Goal: Task Accomplishment & Management: Complete application form

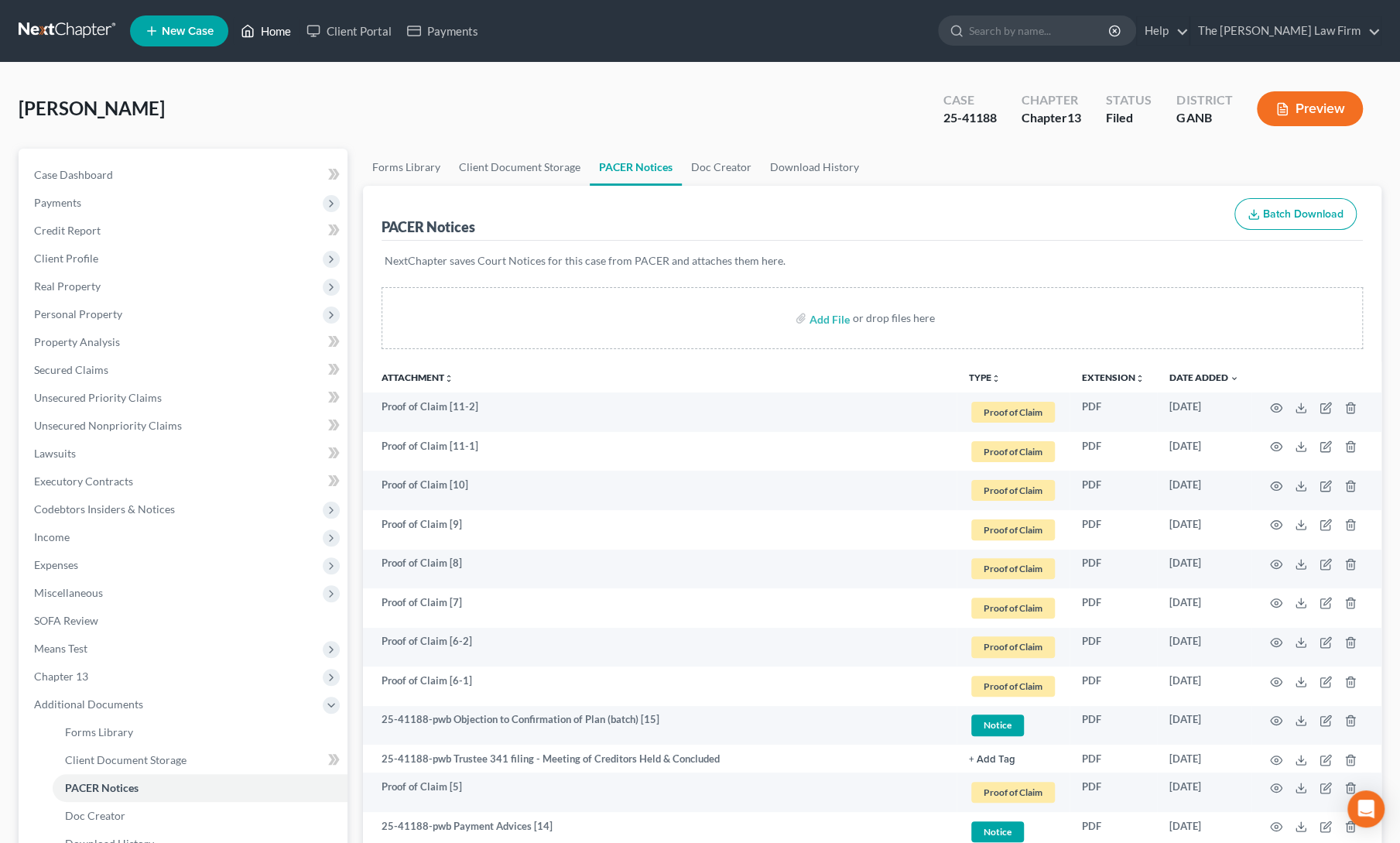
click at [261, 39] on link "Home" at bounding box center [266, 30] width 66 height 28
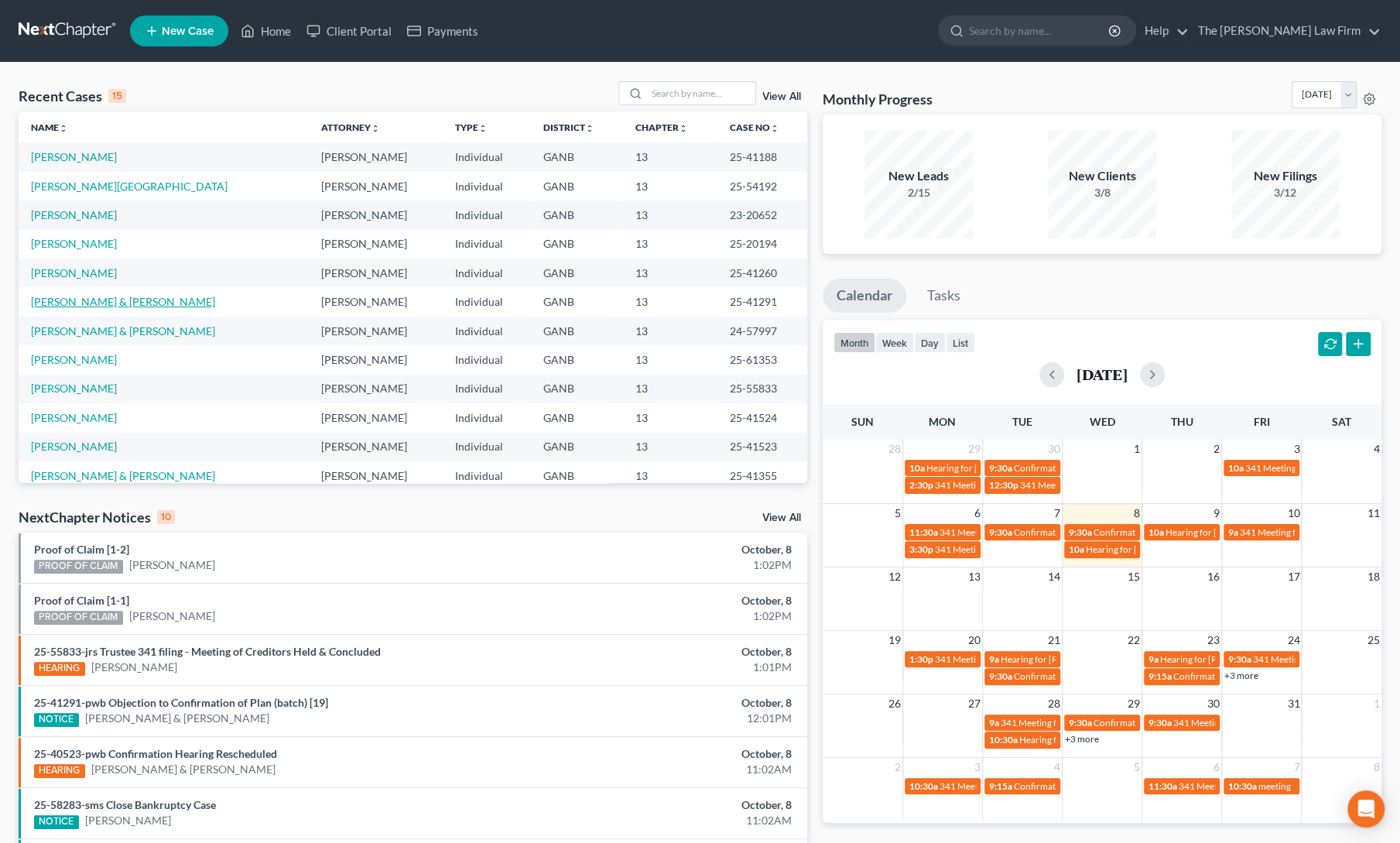
click at [91, 298] on link "[PERSON_NAME] & [PERSON_NAME]" at bounding box center [123, 302] width 184 height 13
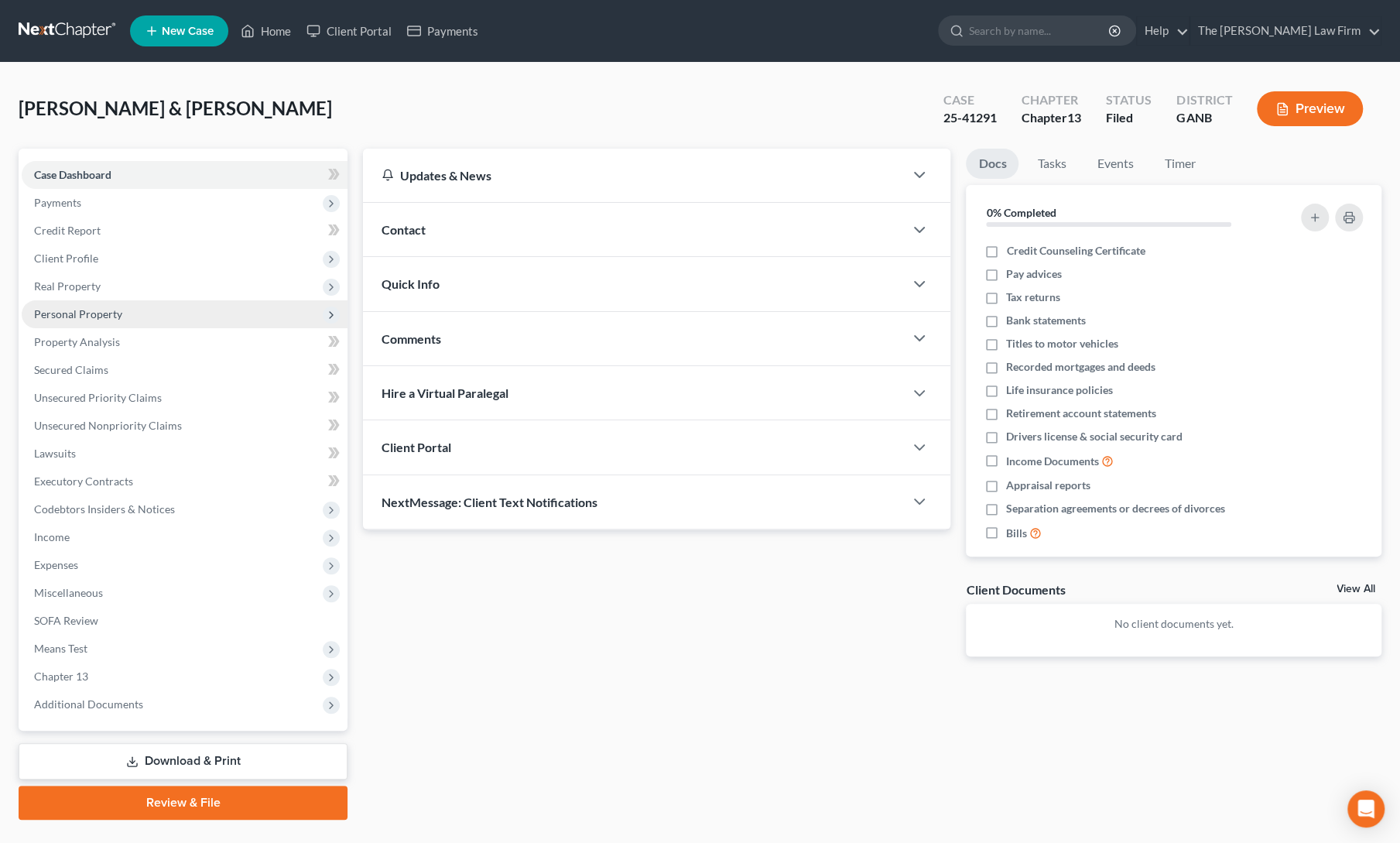
click at [93, 318] on span "Personal Property" at bounding box center [79, 314] width 89 height 13
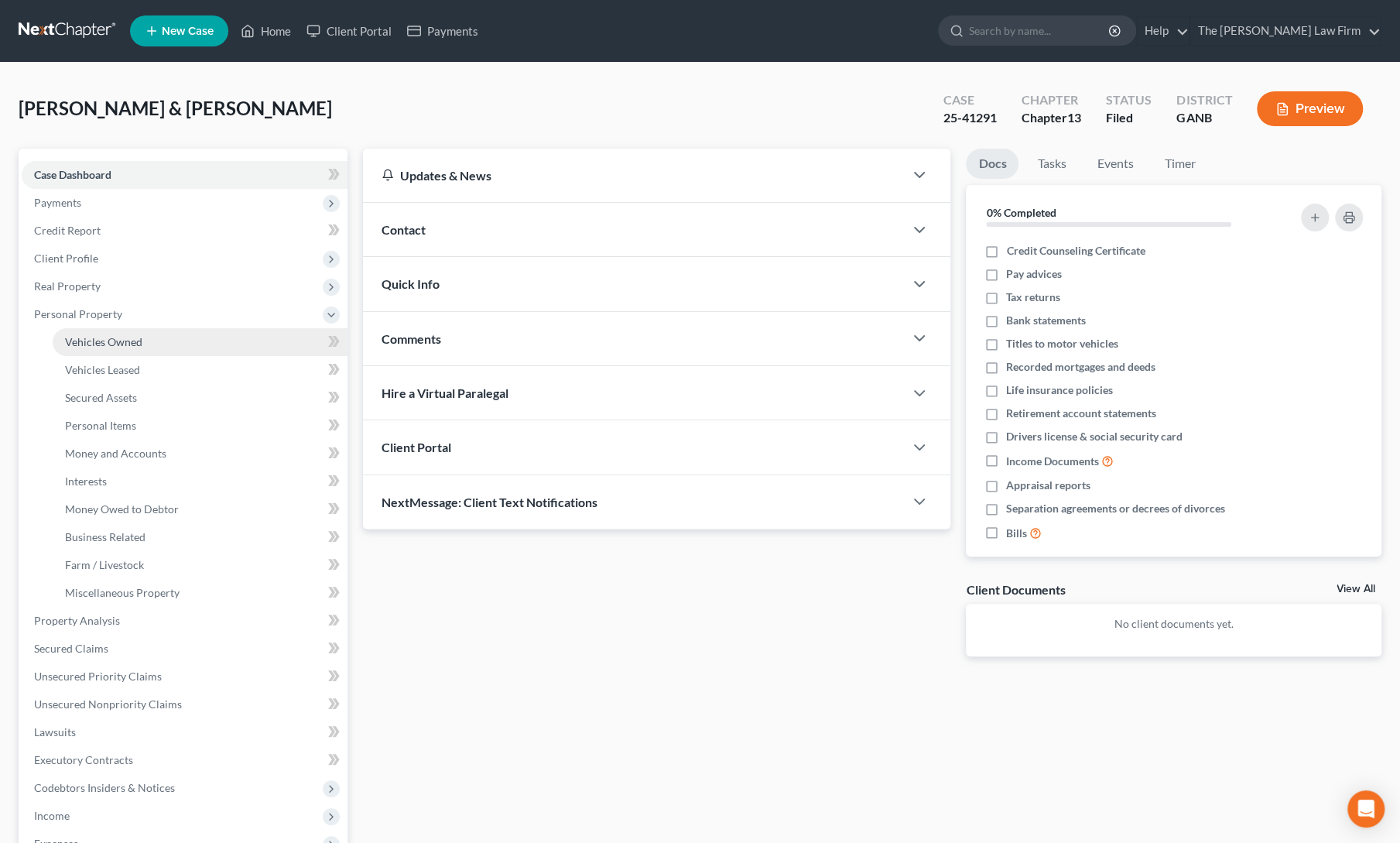
click at [98, 341] on span "Vehicles Owned" at bounding box center [104, 342] width 78 height 13
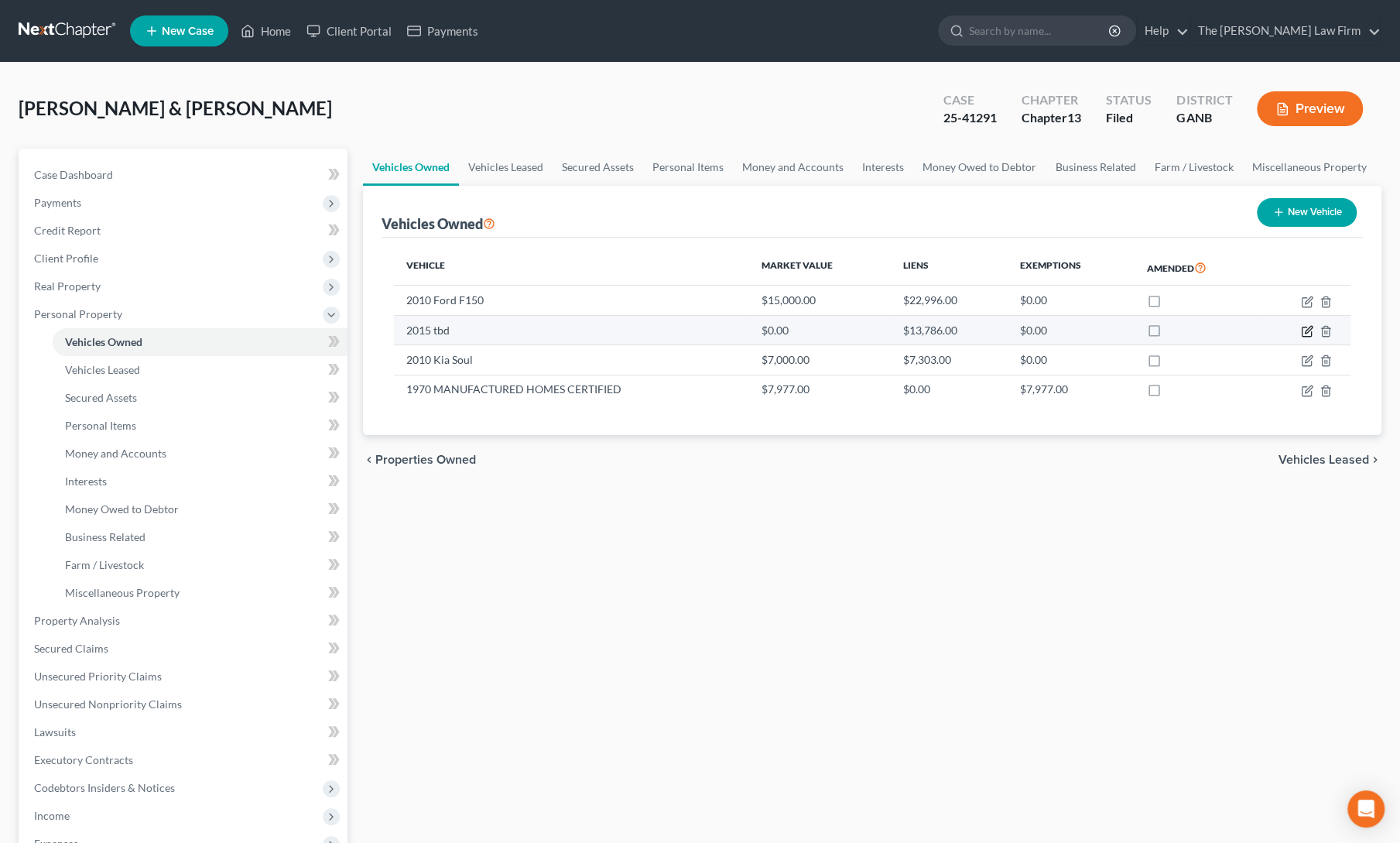
click at [1308, 326] on icon "button" at bounding box center [1306, 331] width 13 height 13
select select "0"
select select "11"
select select "2"
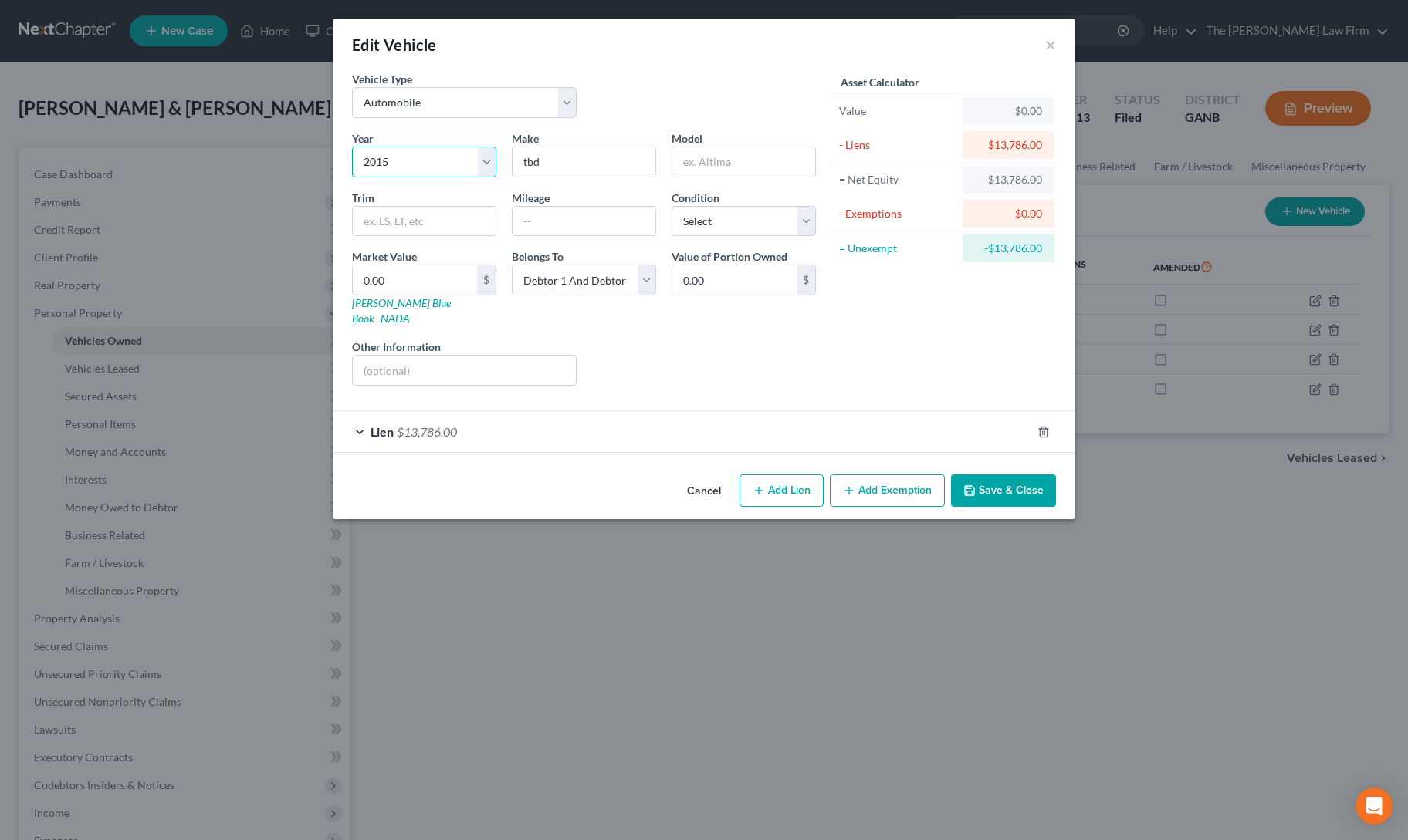
click at [410, 168] on select "Select 2026 2025 2024 2023 2022 2021 2020 2019 2018 2017 2016 2015 2014 2013 20…" at bounding box center [423, 162] width 144 height 31
select select "13"
click at [352, 147] on select "Select 2026 2025 2024 2023 2022 2021 2020 2019 2018 2017 2016 2015 2014 2013 20…" at bounding box center [423, 162] width 144 height 31
click at [548, 164] on input "tbd" at bounding box center [584, 162] width 143 height 29
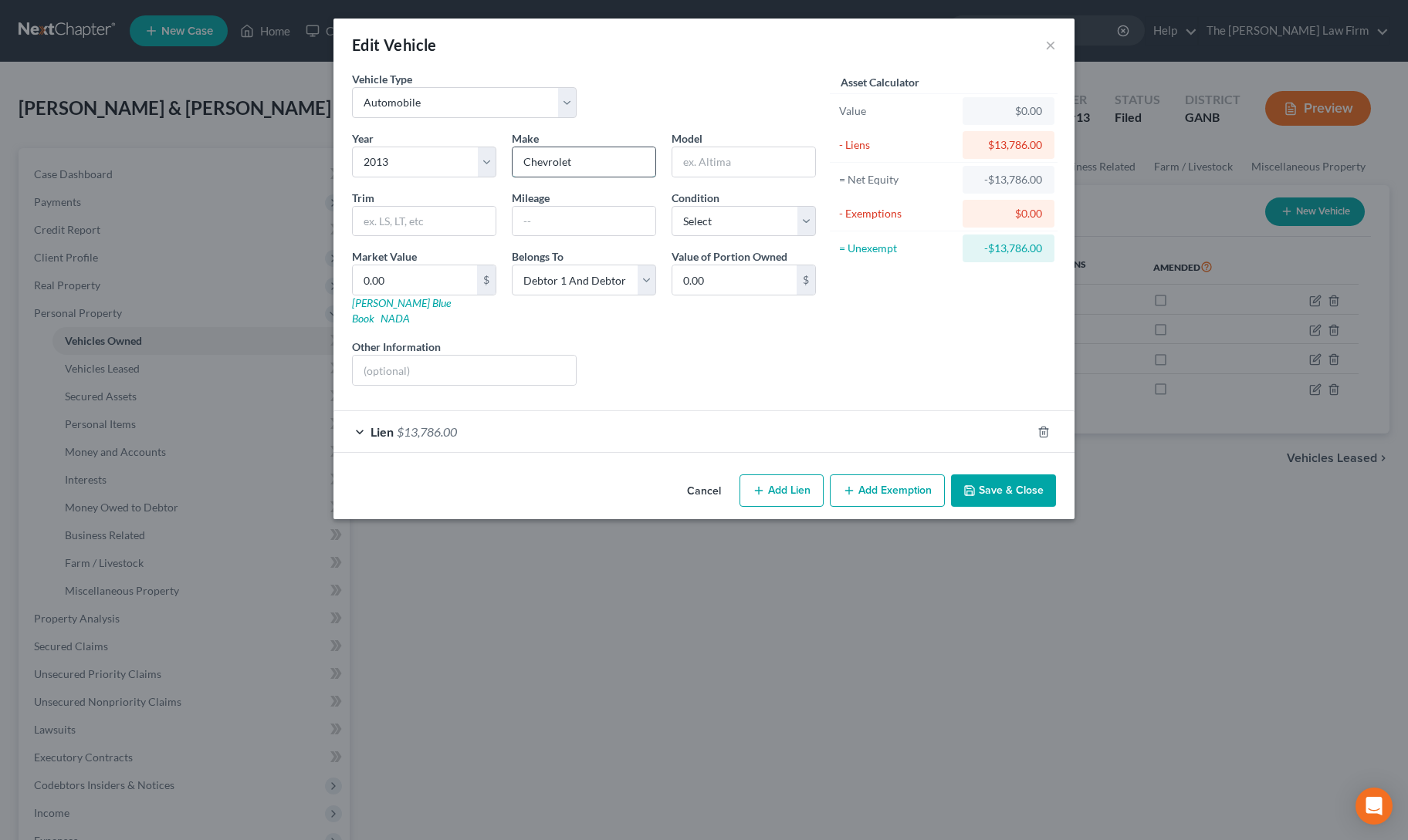
type input "Chevrolet"
type input "[PERSON_NAME]"
click at [425, 278] on input "0.00" at bounding box center [414, 279] width 124 height 29
type input "1"
type input "1.00"
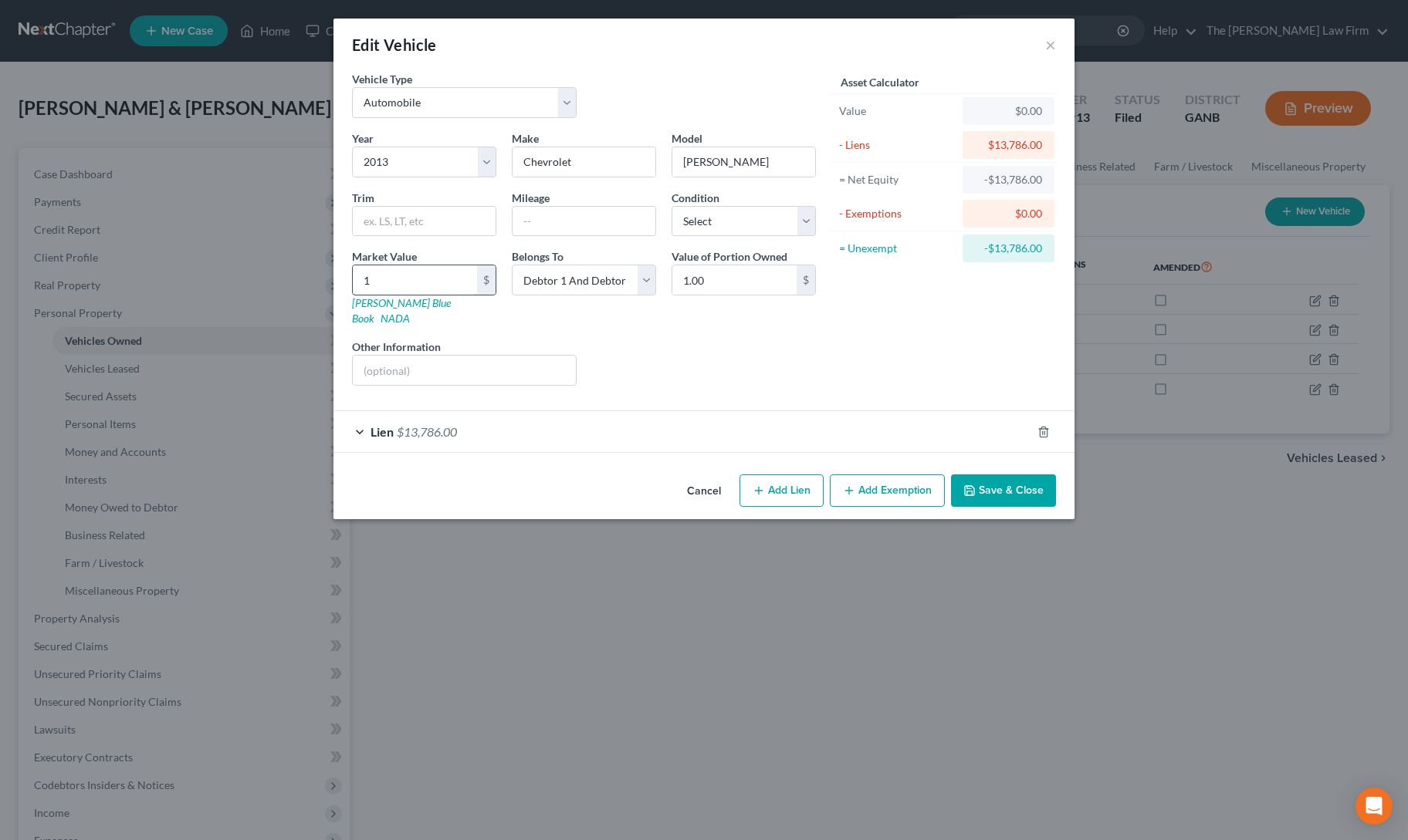
type input "10"
type input "10.00"
type input "100"
type input "100.00"
type input "1000"
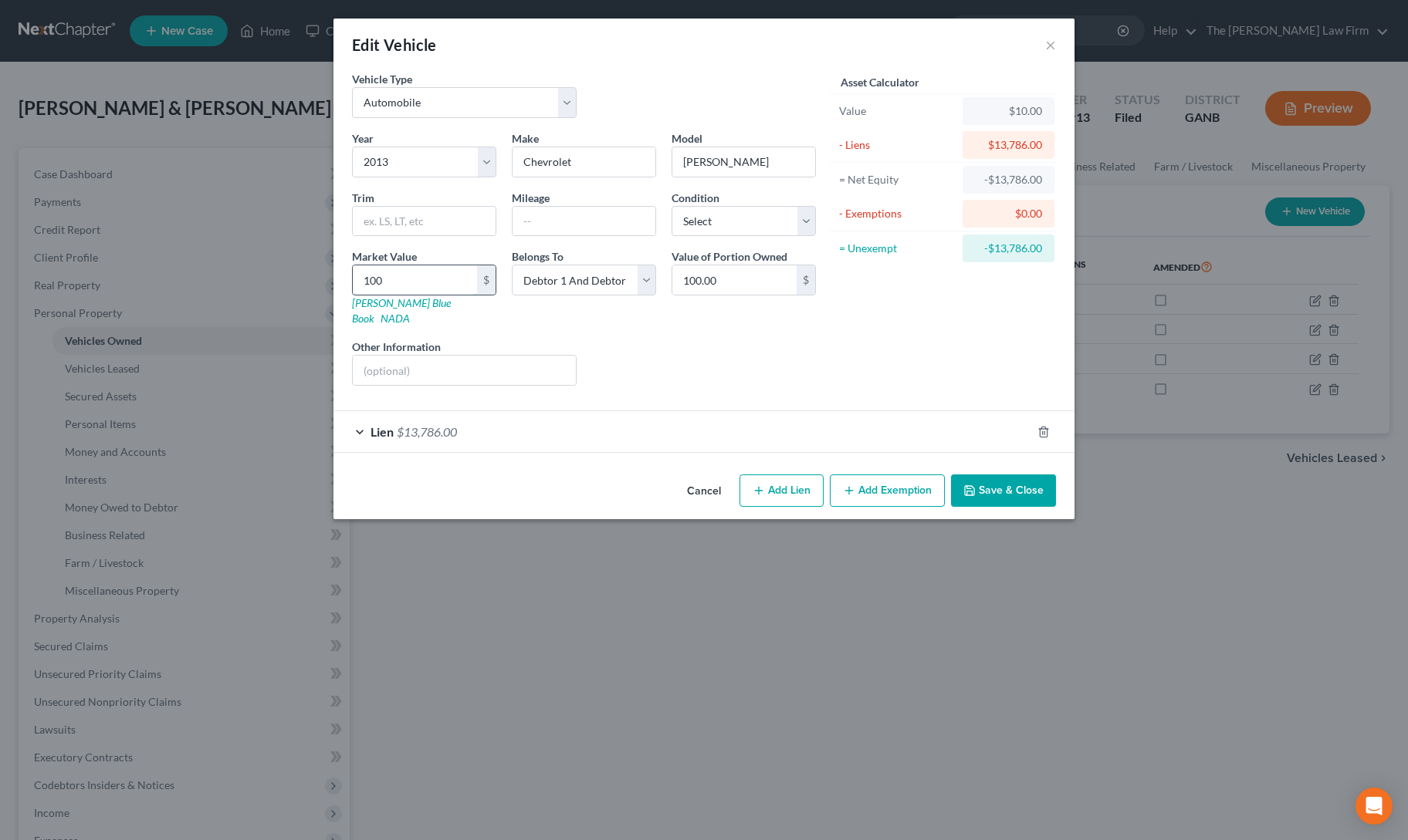
type input "1,000.00"
type input "1,0000"
type input "10,000.00"
type input "10,000"
click at [755, 368] on div "Year Select 2026 2025 2024 2023 2022 2021 2020 2019 2018 2017 2016 2015 2014 20…" at bounding box center [584, 263] width 479 height 268
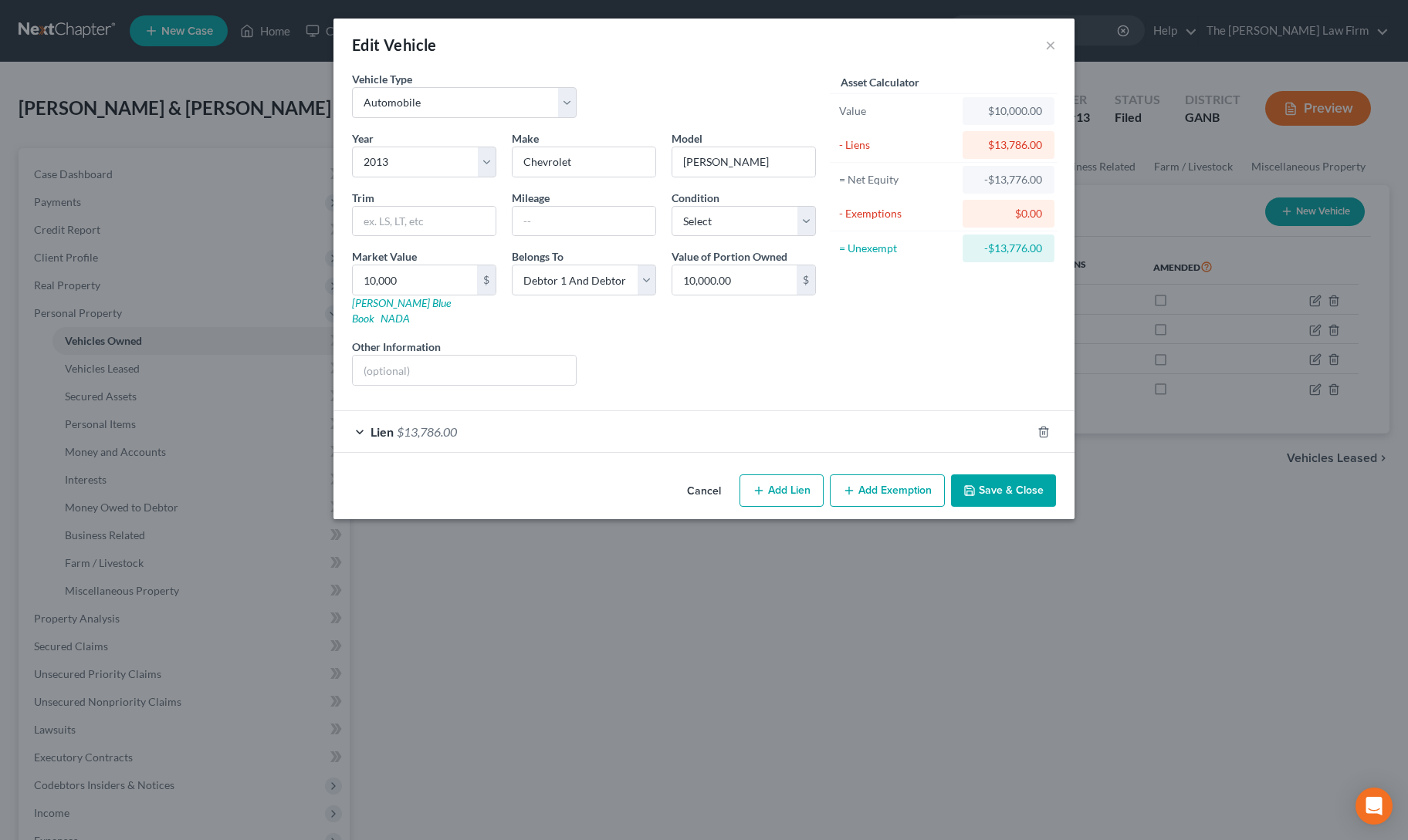
click at [1006, 482] on button "Save & Close" at bounding box center [1004, 490] width 105 height 32
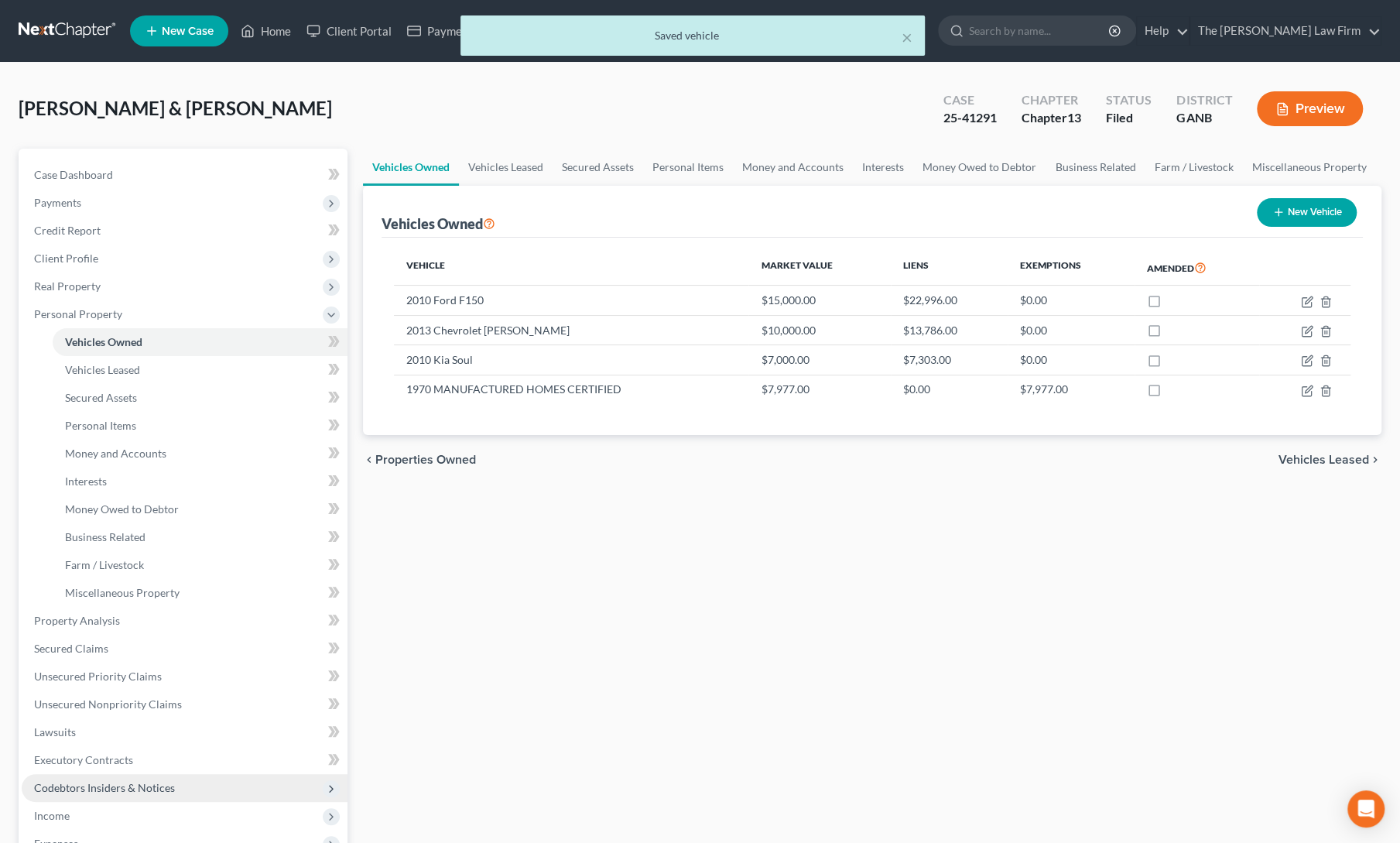
click at [110, 786] on span "Codebtors Insiders & Notices" at bounding box center [104, 788] width 140 height 13
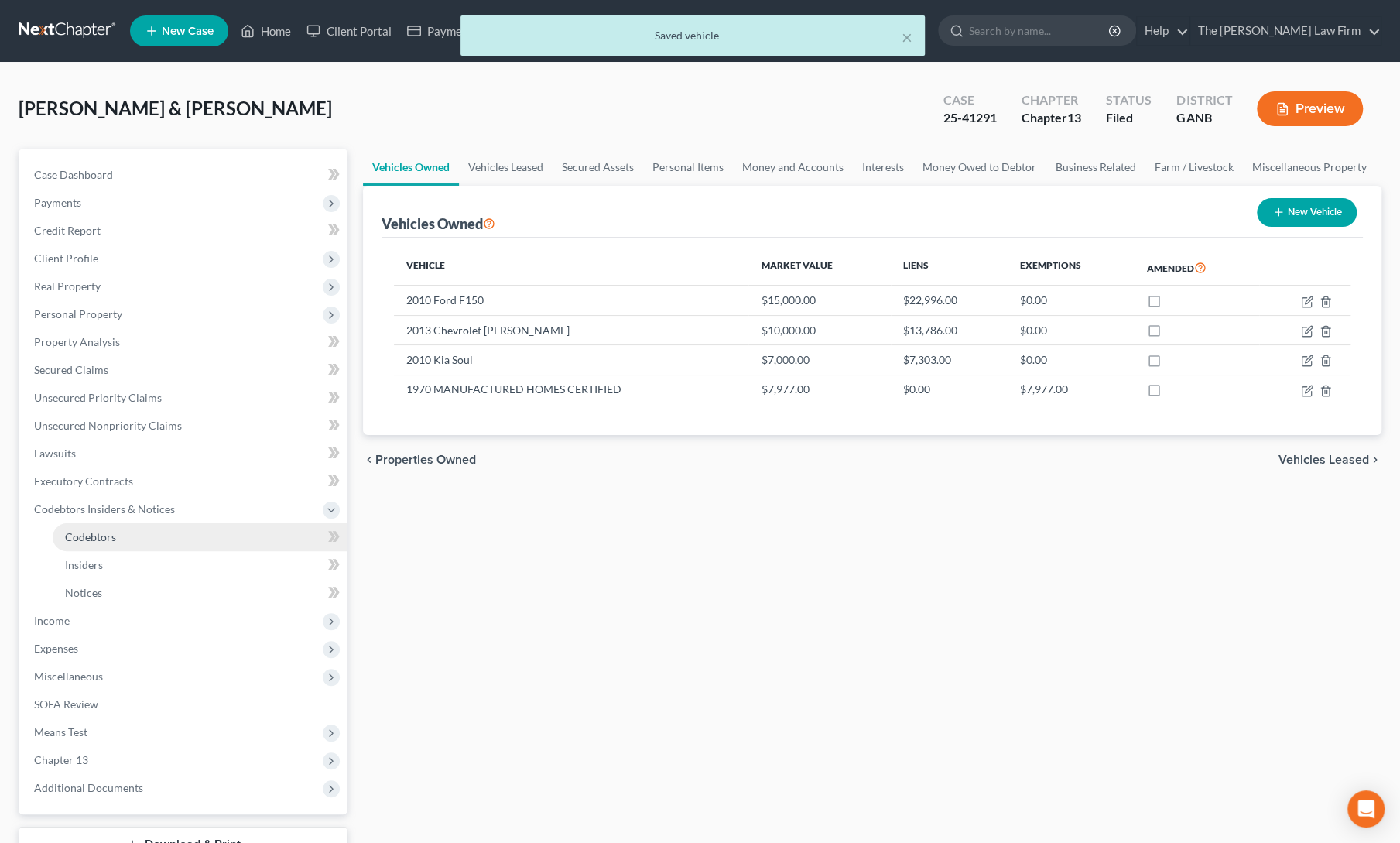
click at [92, 545] on link "Codebtors" at bounding box center [200, 537] width 295 height 28
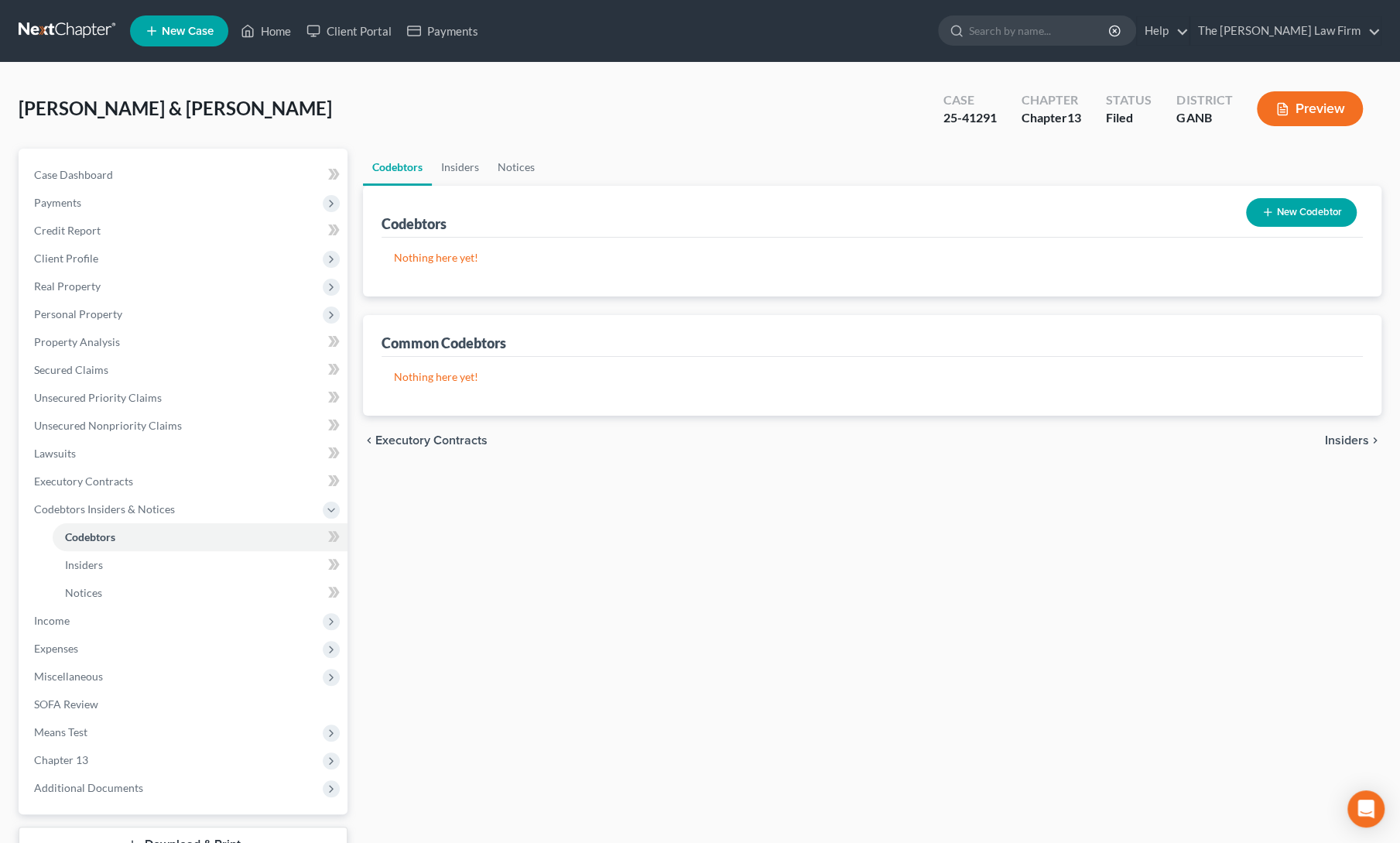
click at [574, 531] on div "Codebtors Insiders Notices Codebtors New Codebtor Nothing here yet! Name Credit…" at bounding box center [872, 526] width 1034 height 755
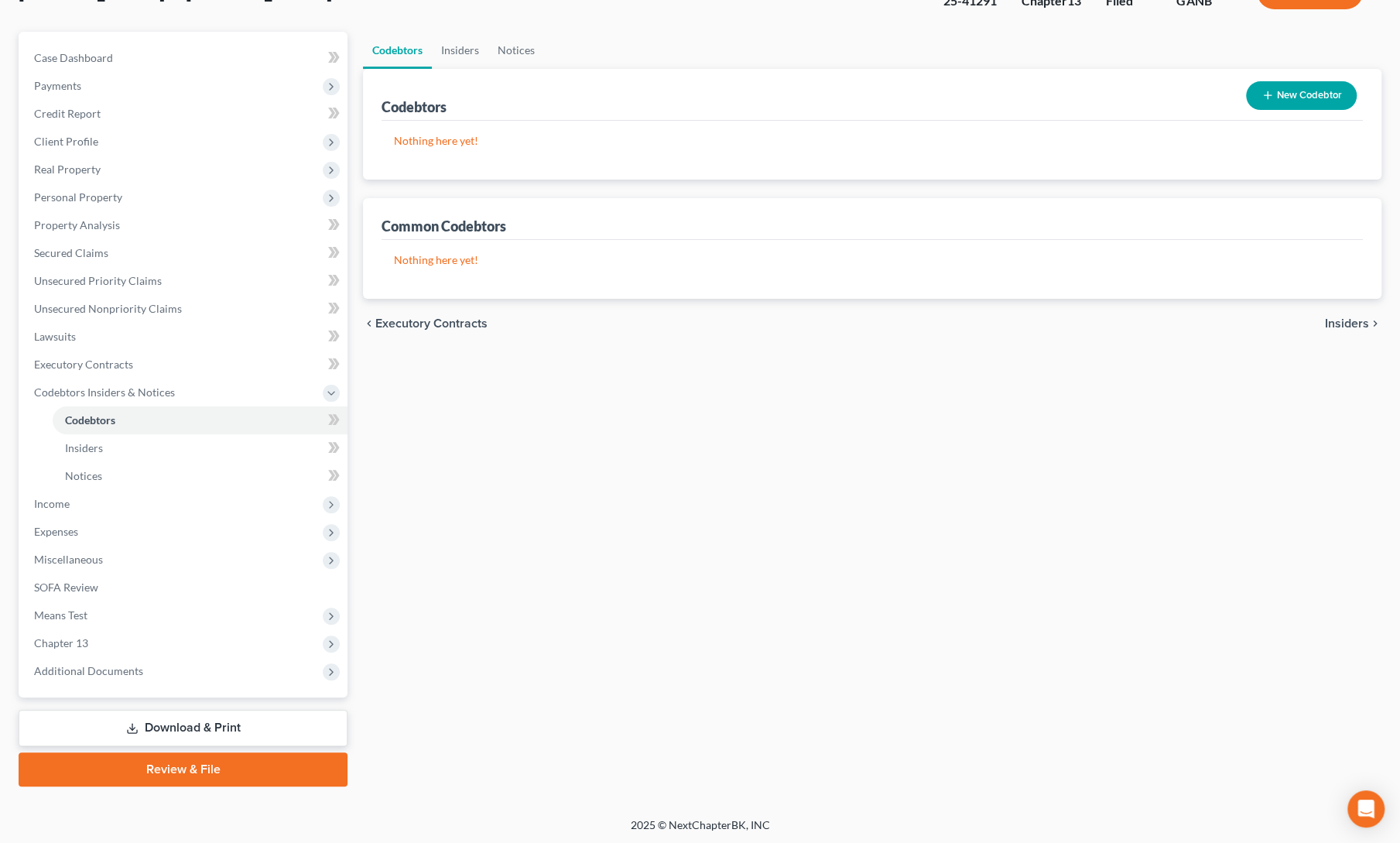
click at [147, 728] on link "Download & Print" at bounding box center [182, 728] width 328 height 37
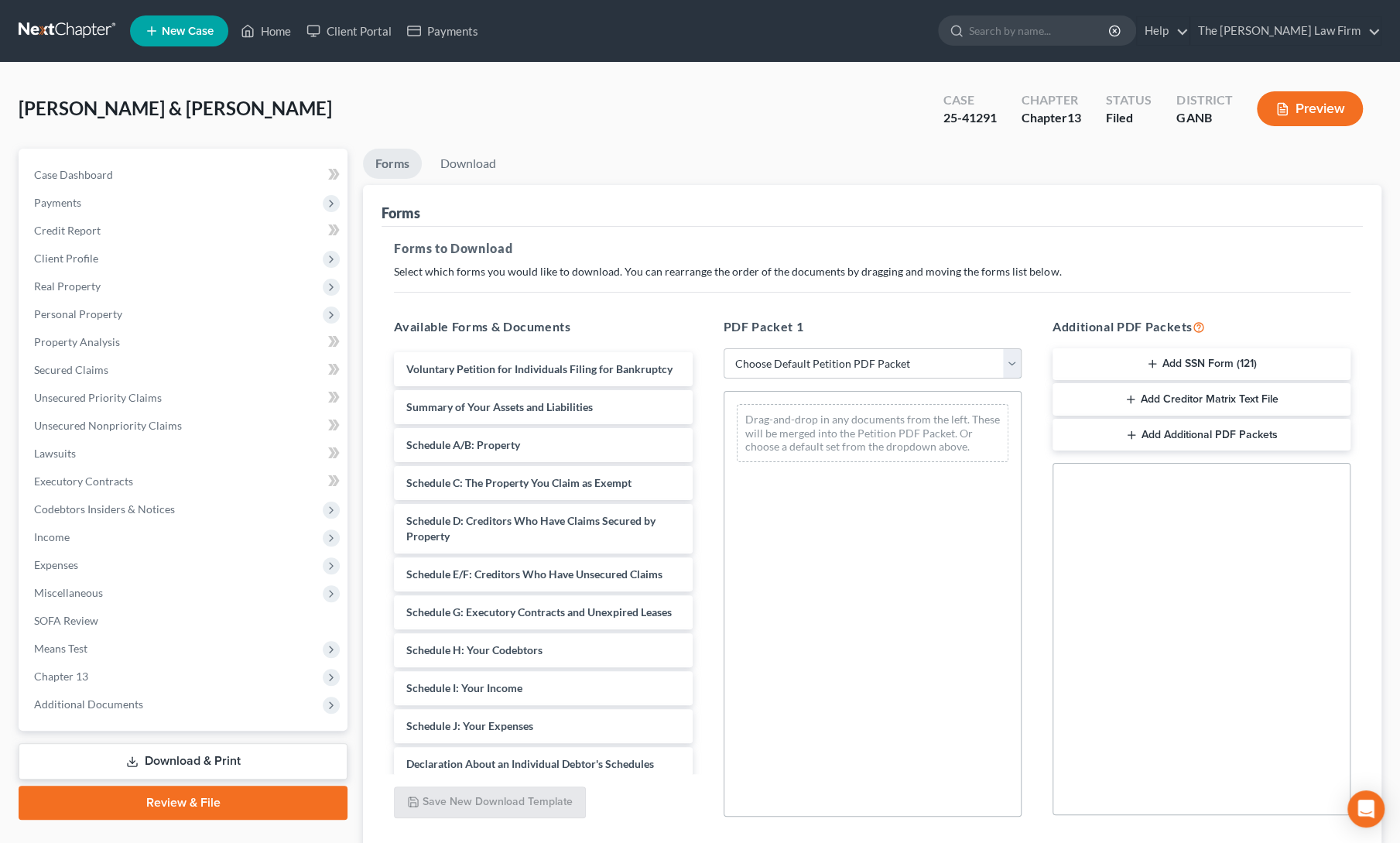
click at [841, 361] on select "Choose Default Petition PDF Packet Complete Bankruptcy Petition (all forms and …" at bounding box center [873, 364] width 298 height 31
select select "2"
click at [724, 349] on select "Choose Default Petition PDF Packet Complete Bankruptcy Petition (all forms and …" at bounding box center [873, 364] width 298 height 31
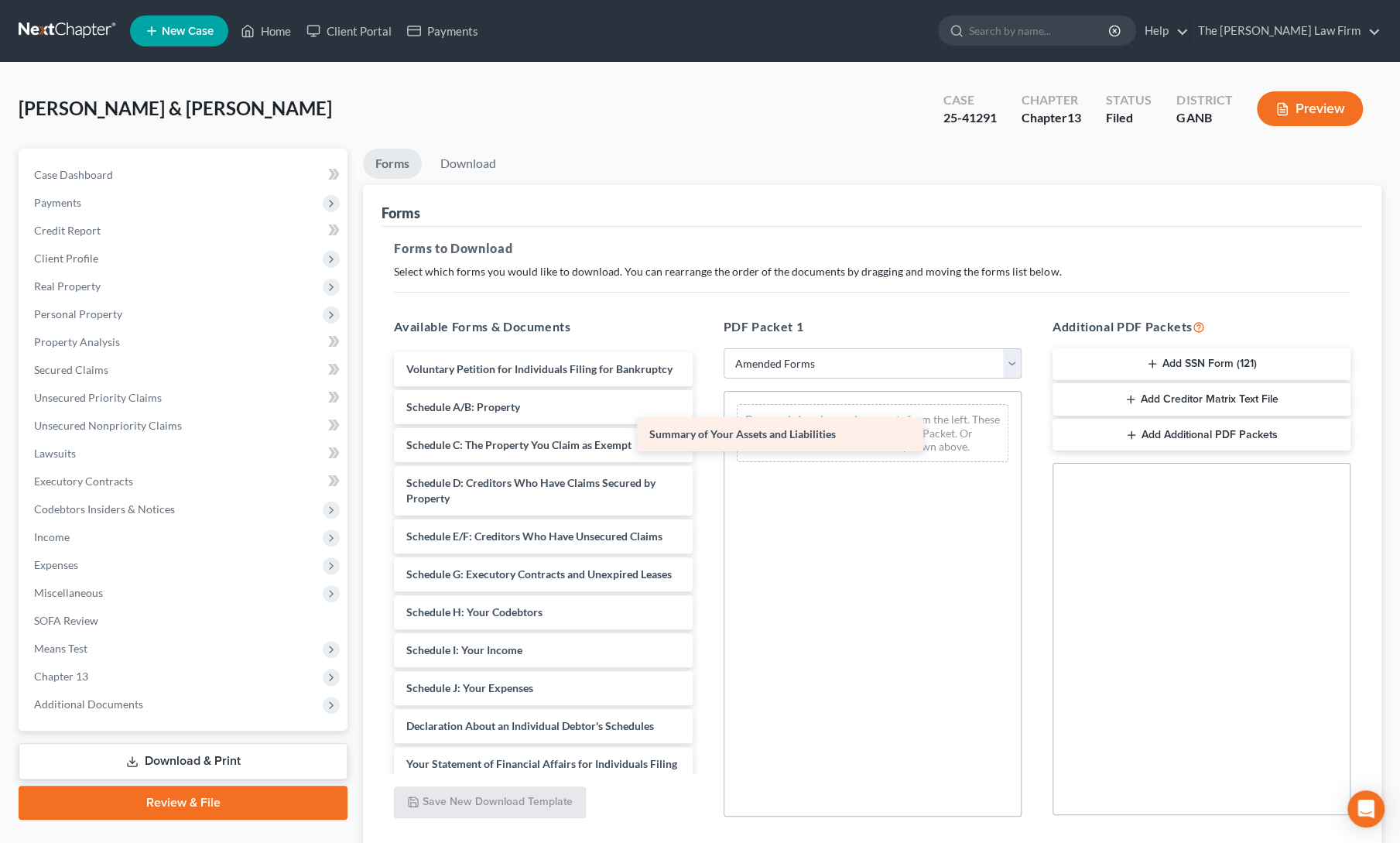
drag, startPoint x: 506, startPoint y: 422, endPoint x: 752, endPoint y: 435, distance: 246.3
click at [704, 435] on div "Summary of Your Assets and Liabilities Voluntary Petition for Individuals Filin…" at bounding box center [542, 677] width 323 height 650
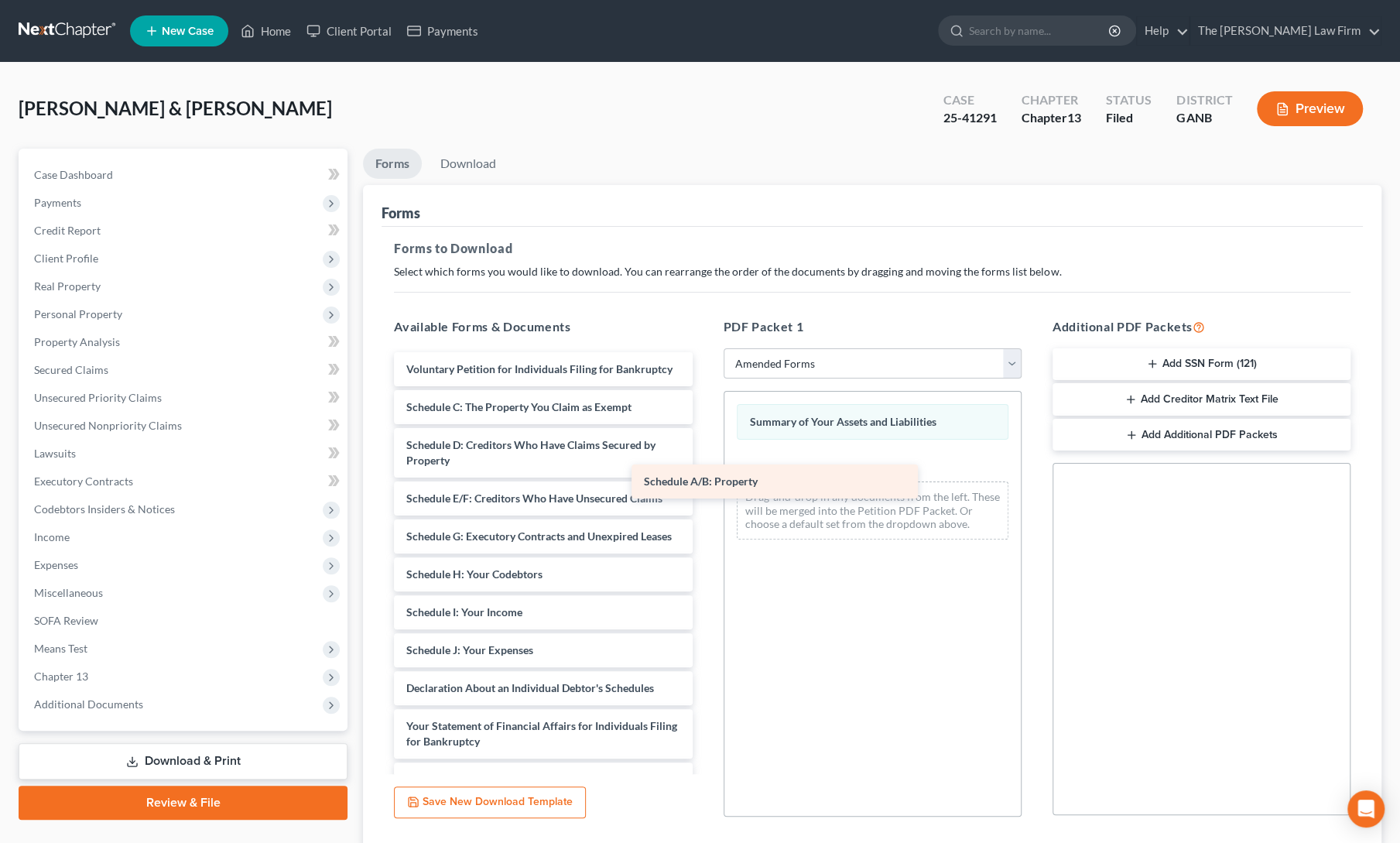
drag, startPoint x: 486, startPoint y: 408, endPoint x: 724, endPoint y: 468, distance: 245.4
click at [704, 468] on div "Schedule A/B: Property Voluntary Petition for Individuals Filing for Bankruptcy…" at bounding box center [542, 657] width 323 height 611
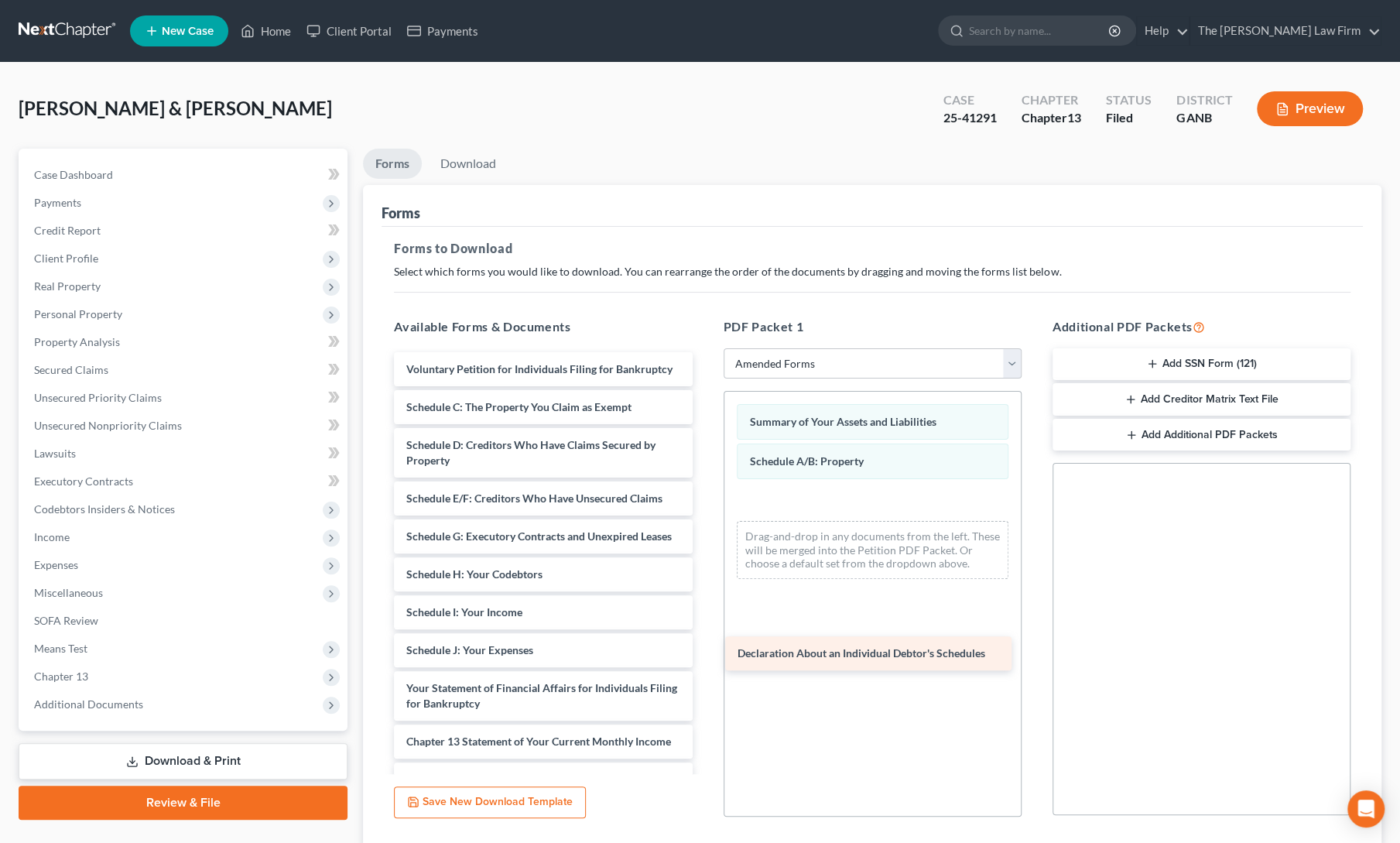
drag, startPoint x: 464, startPoint y: 725, endPoint x: 797, endPoint y: 662, distance: 338.9
click at [704, 662] on div "Declaration About an Individual Debtor's Schedules Voluntary Petition for Indiv…" at bounding box center [542, 639] width 323 height 574
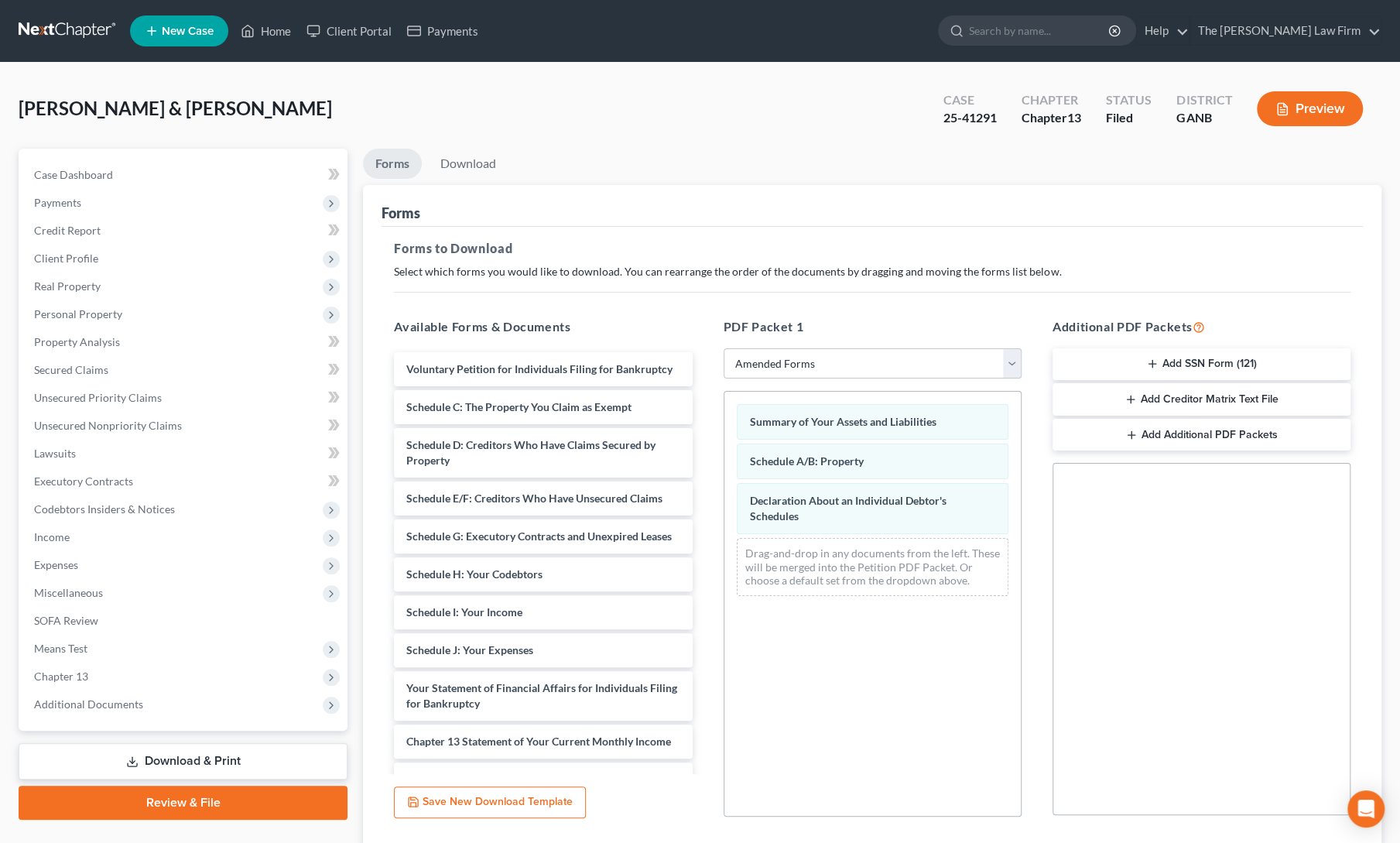
scroll to position [111, 0]
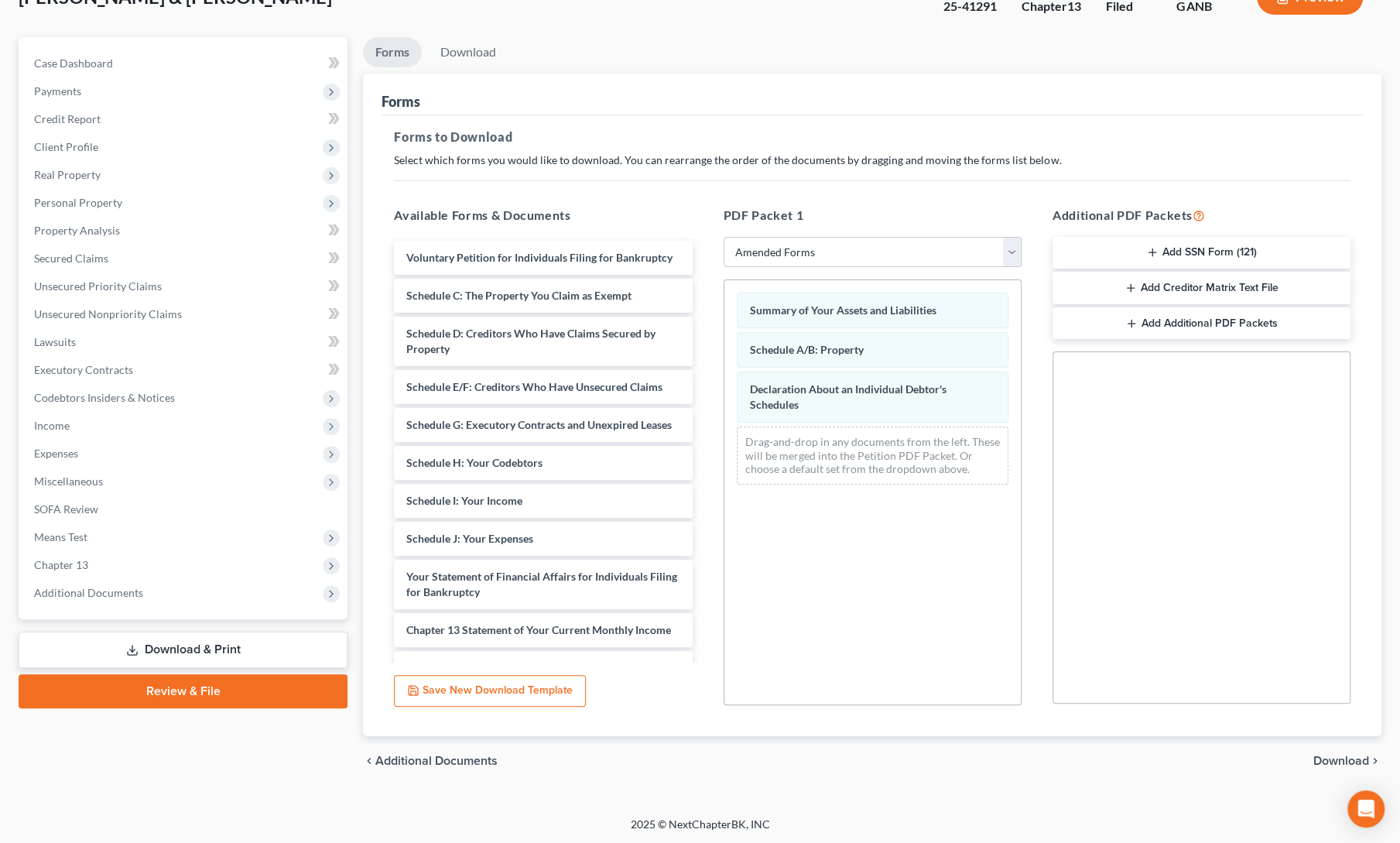
click at [1332, 759] on span "Download" at bounding box center [1341, 761] width 56 height 13
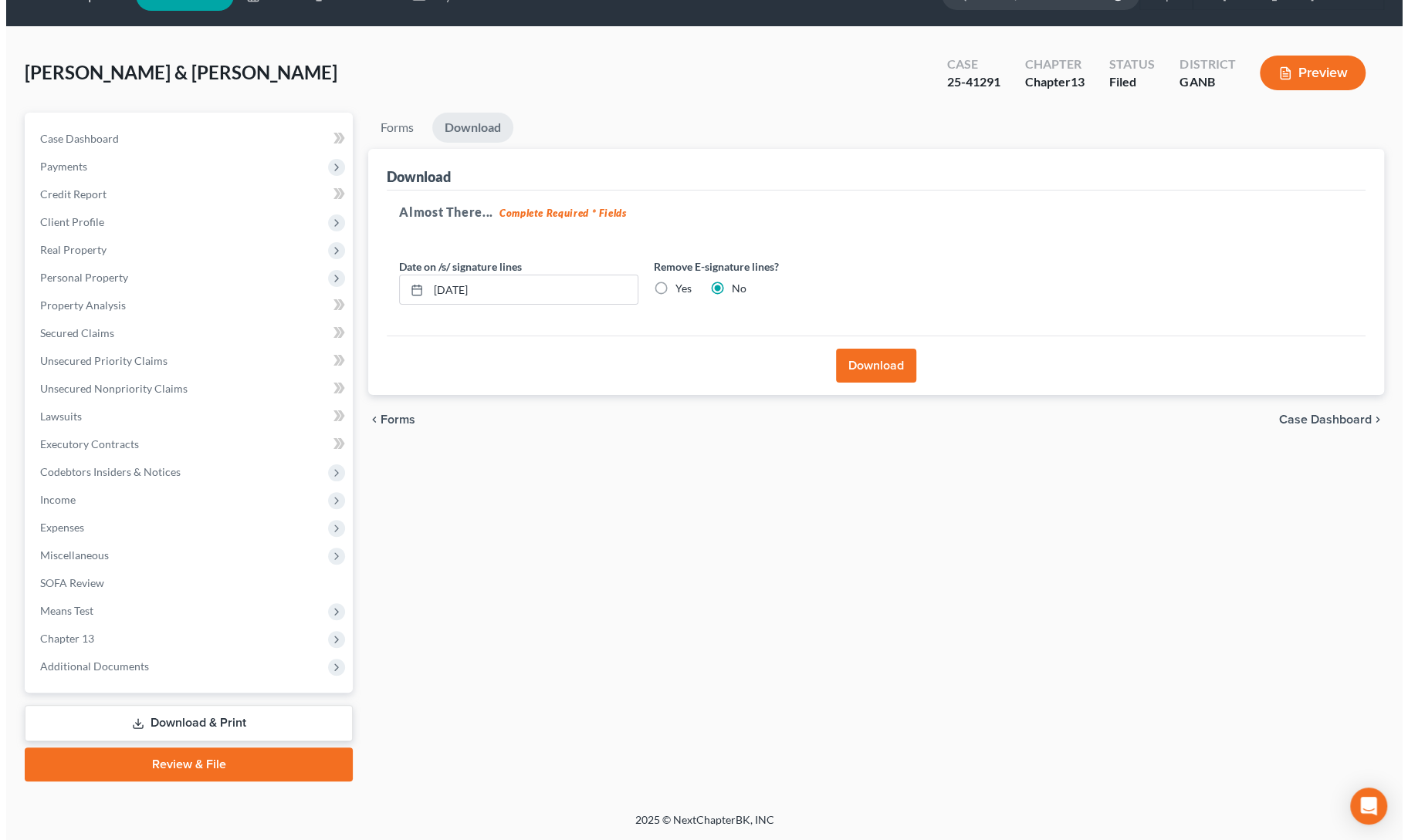
scroll to position [33, 0]
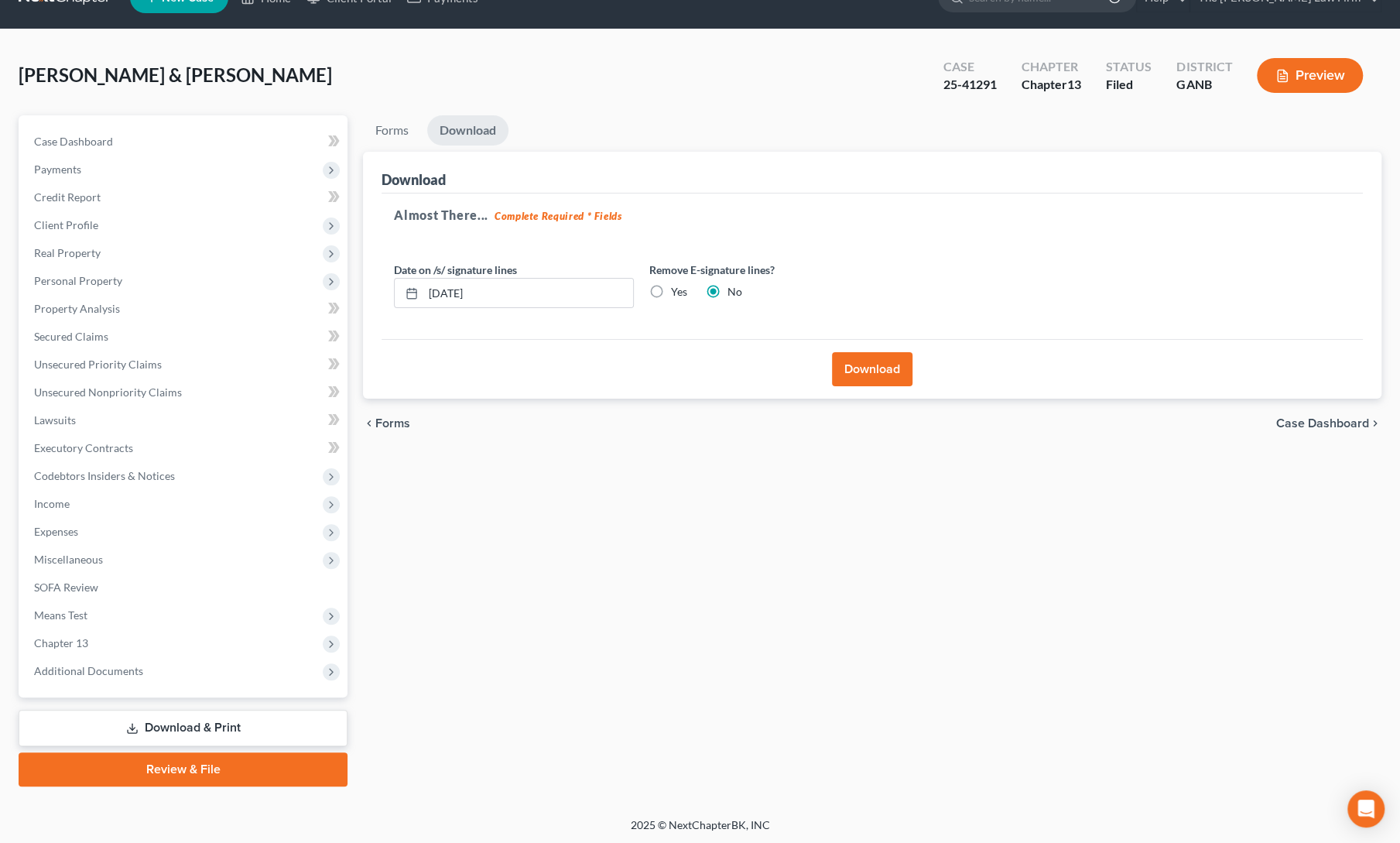
click at [873, 366] on button "Download" at bounding box center [872, 369] width 80 height 34
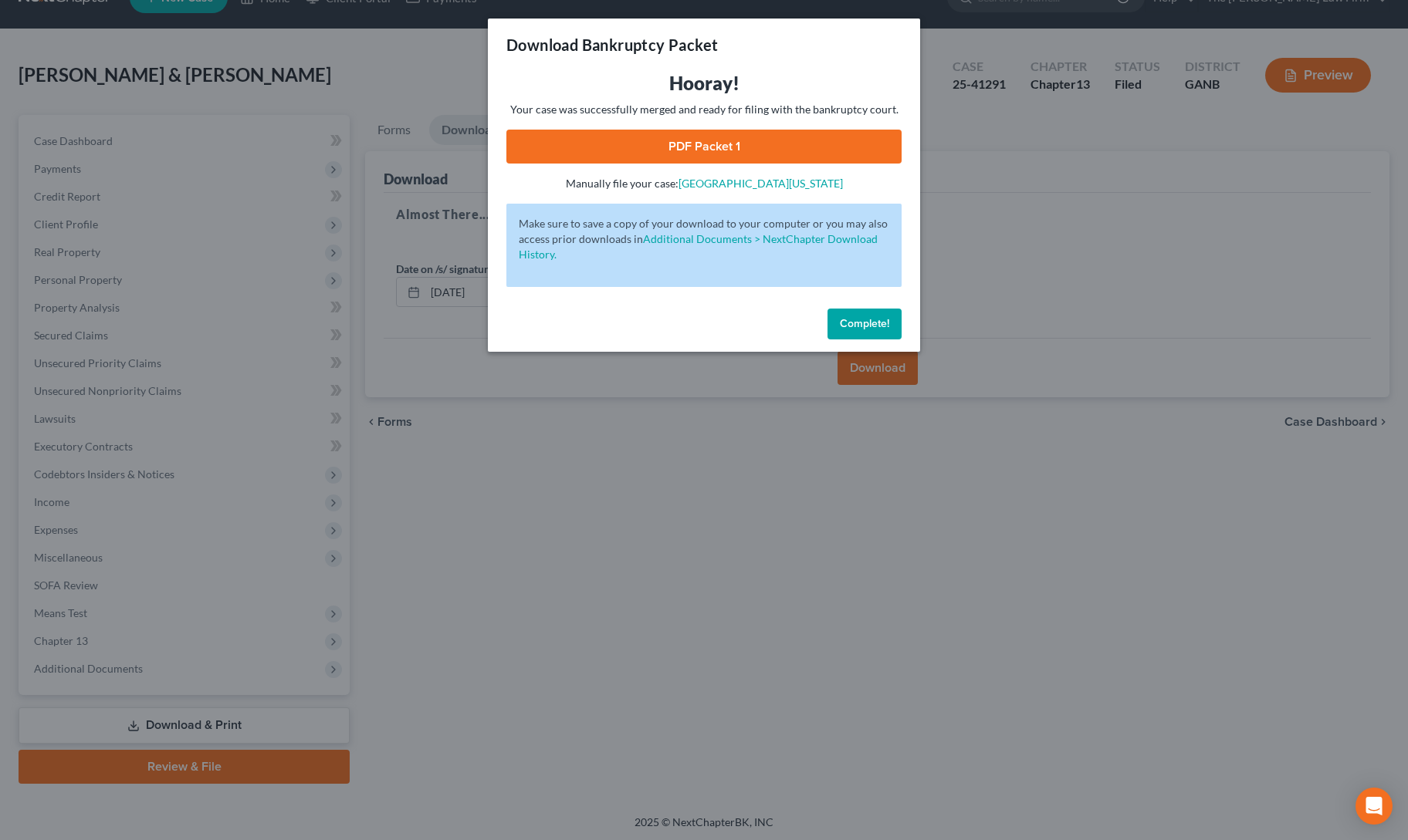
click at [729, 147] on link "PDF Packet 1" at bounding box center [704, 147] width 395 height 34
